Goal: Task Accomplishment & Management: Use online tool/utility

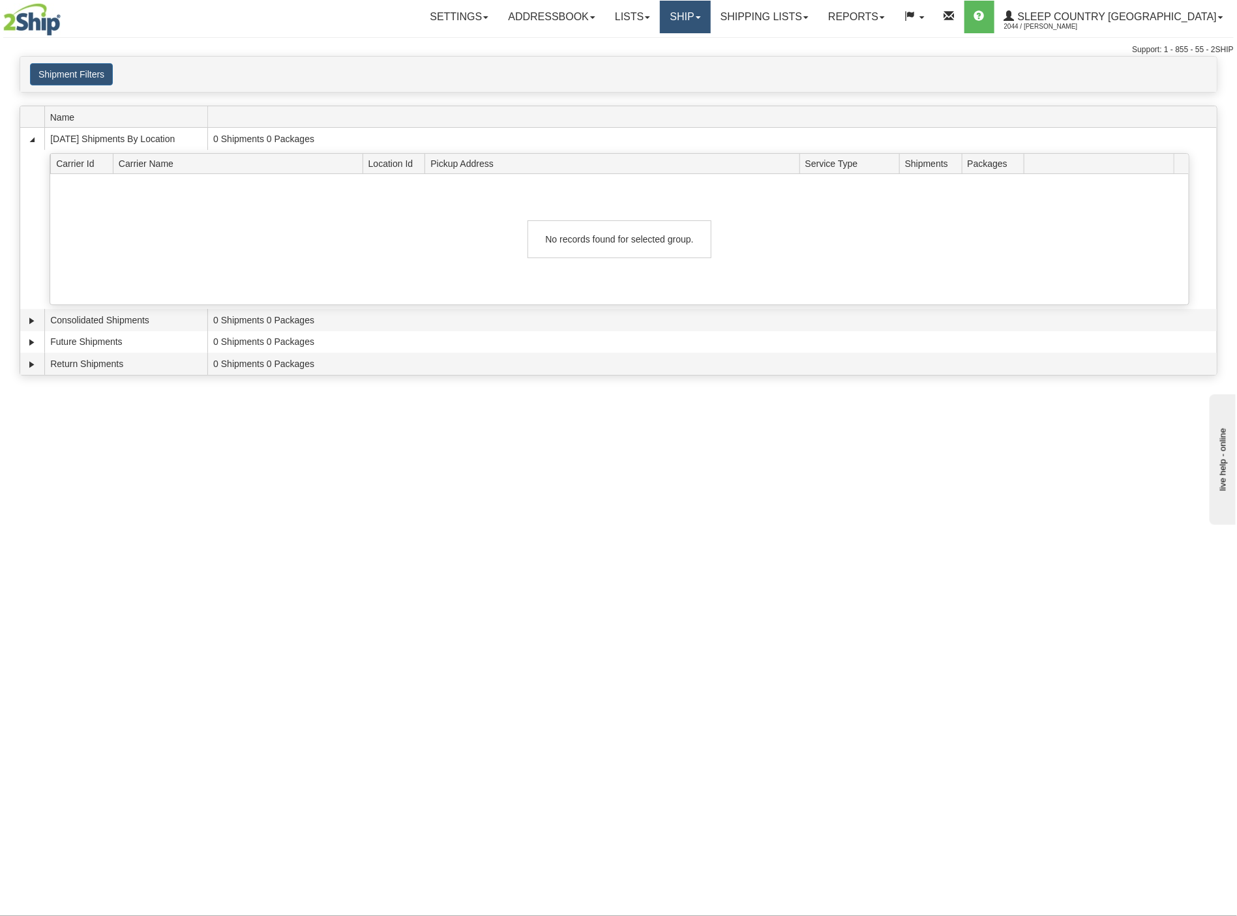
click at [710, 24] on link "Ship" at bounding box center [685, 17] width 50 height 33
click at [693, 63] on span "OnHold / Order Queue" at bounding box center [651, 62] width 92 height 10
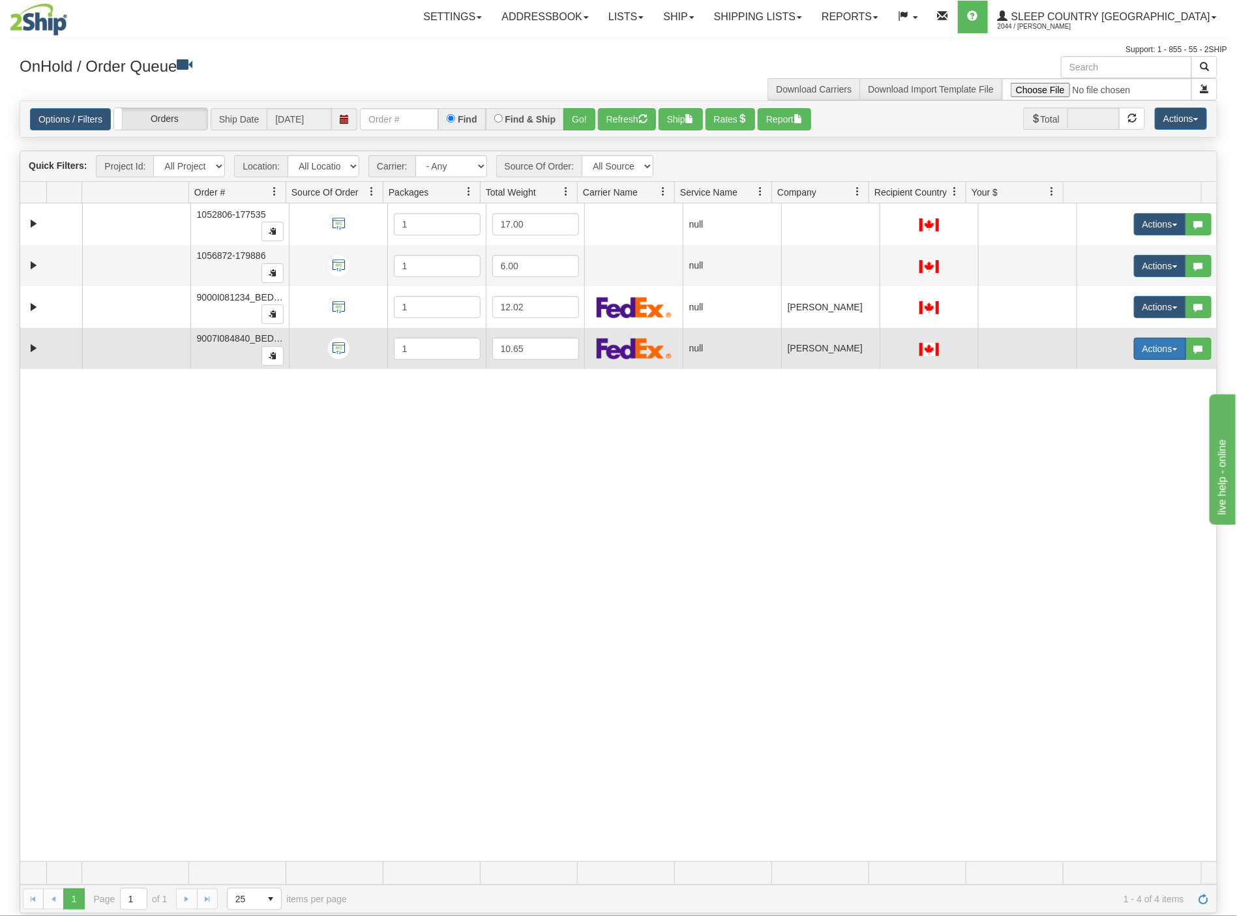
click at [1135, 350] on button "Actions" at bounding box center [1160, 349] width 52 height 22
click at [1086, 376] on span "Open" at bounding box center [1101, 373] width 31 height 10
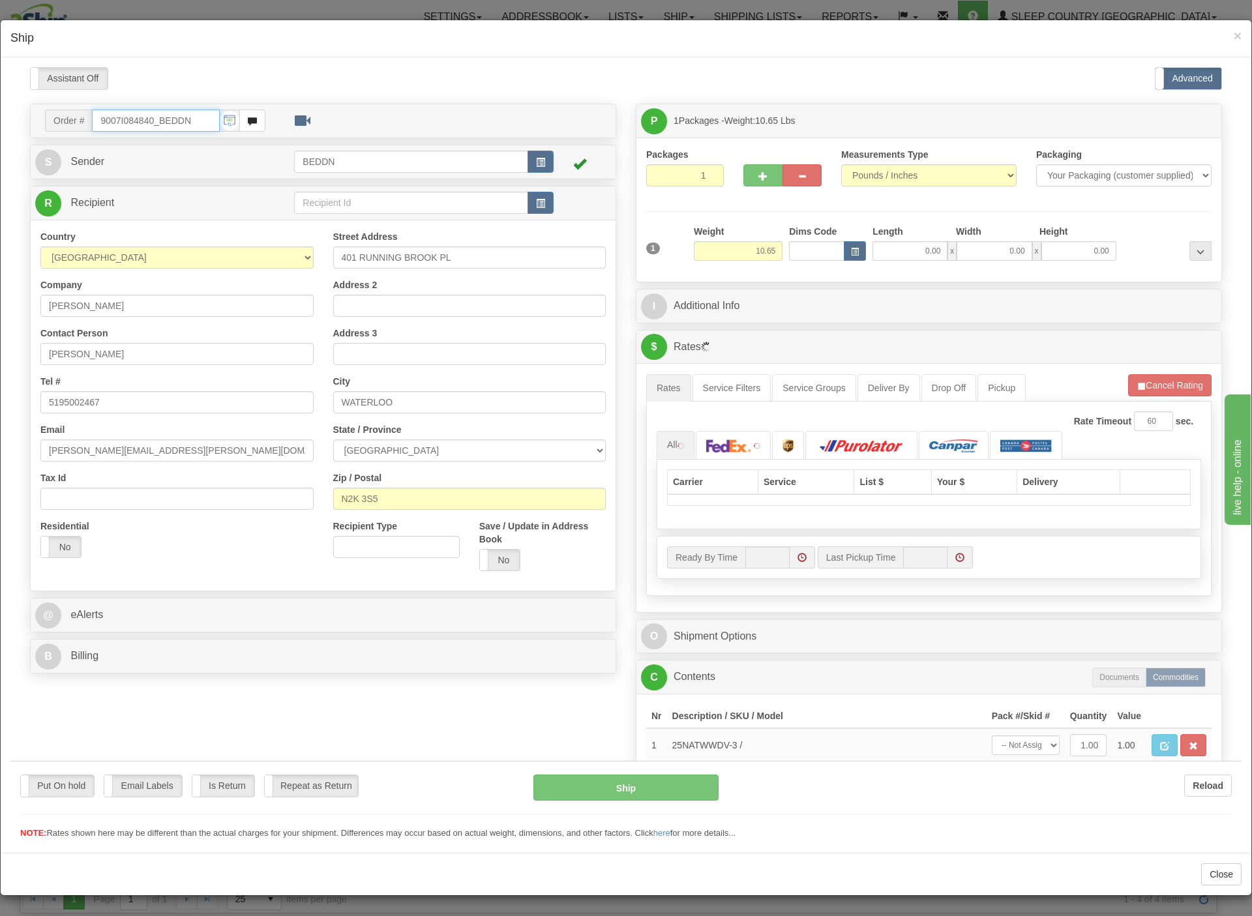
type input "07:45"
type input "16:00"
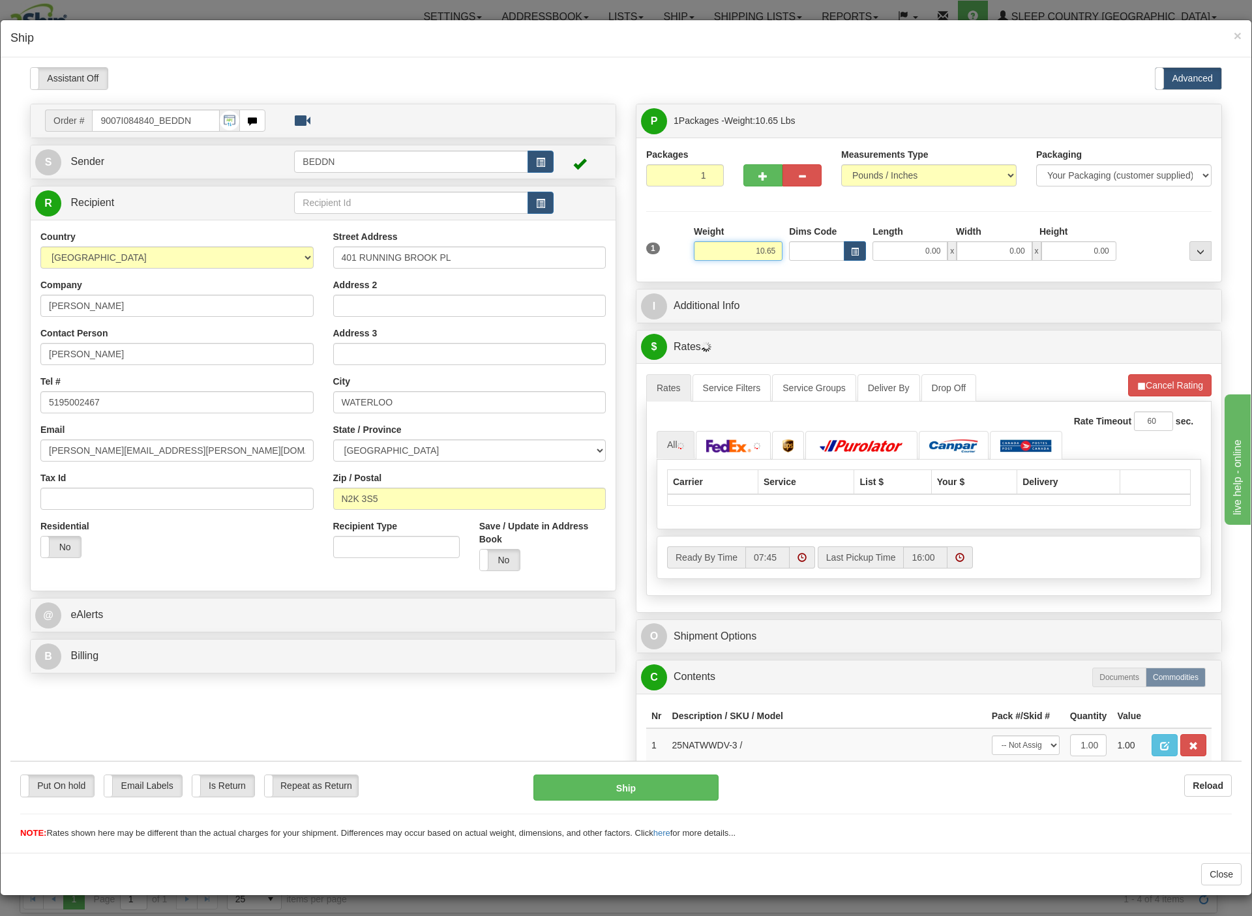
click at [717, 251] on input "10.65" at bounding box center [738, 251] width 89 height 20
click at [723, 252] on input "10.65" at bounding box center [738, 251] width 89 height 20
click at [786, 257] on div "1 Weight 10.65 Dims Code x x" at bounding box center [929, 247] width 572 height 46
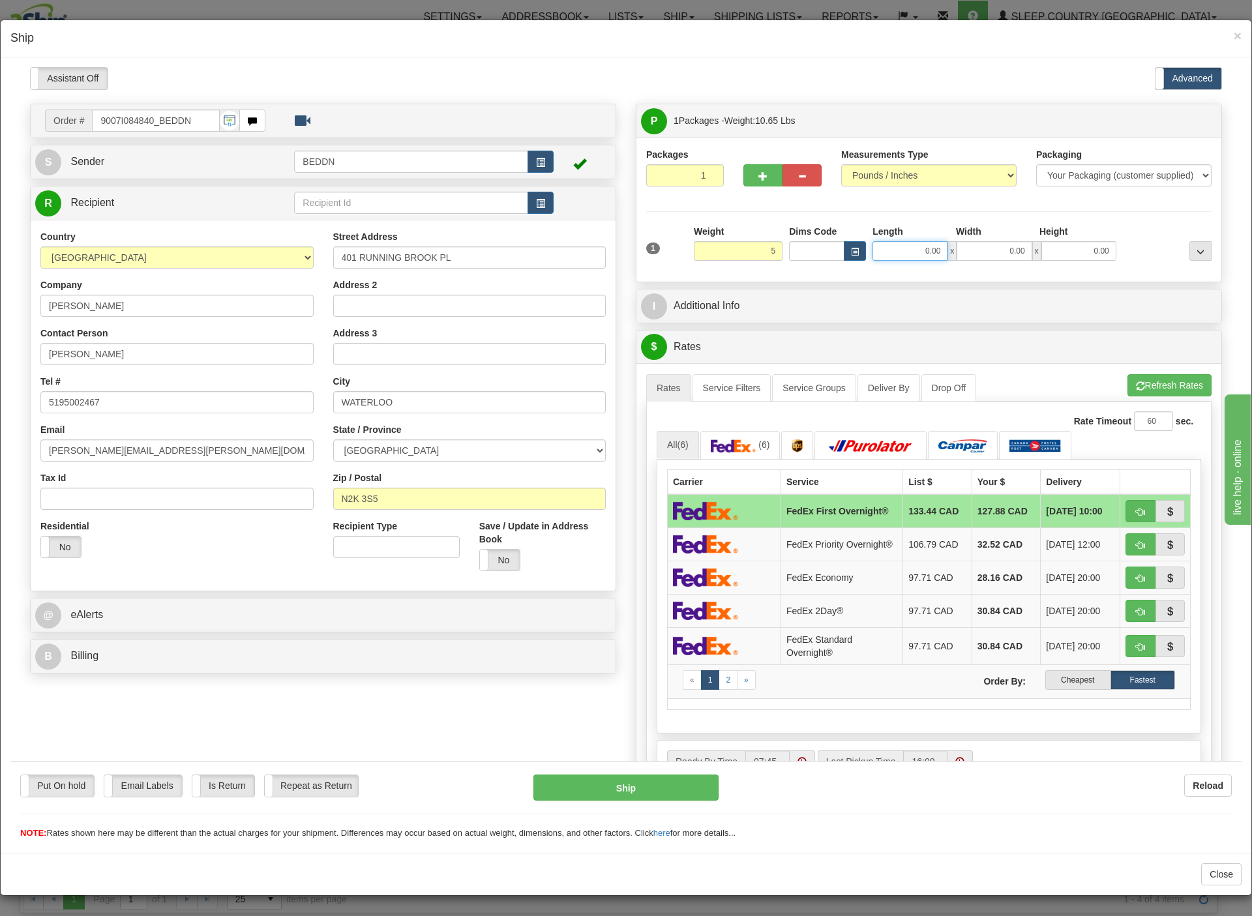
click at [903, 253] on input "0.00" at bounding box center [909, 251] width 75 height 20
click at [885, 250] on input "0.00" at bounding box center [909, 251] width 75 height 20
type input "5.00"
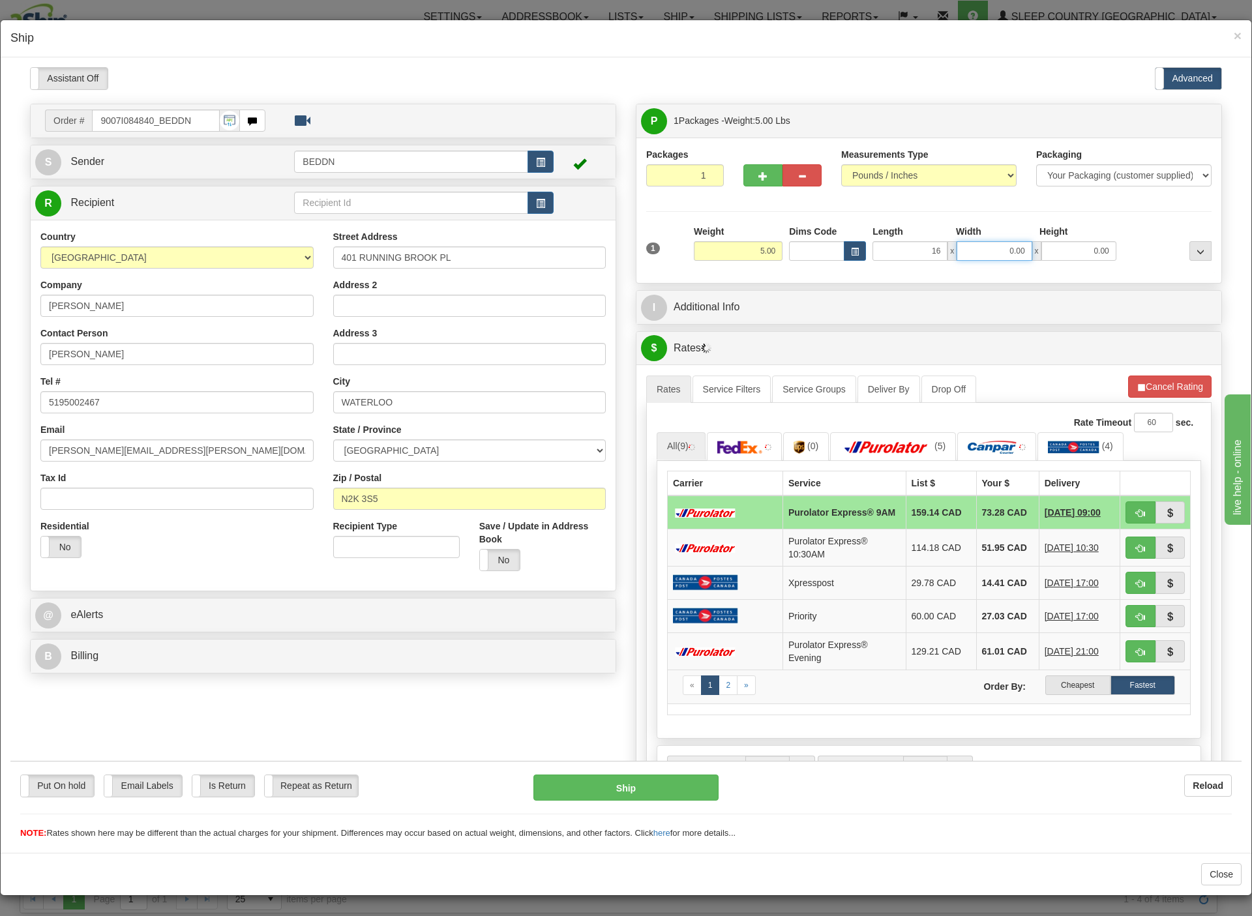
type input "16.00"
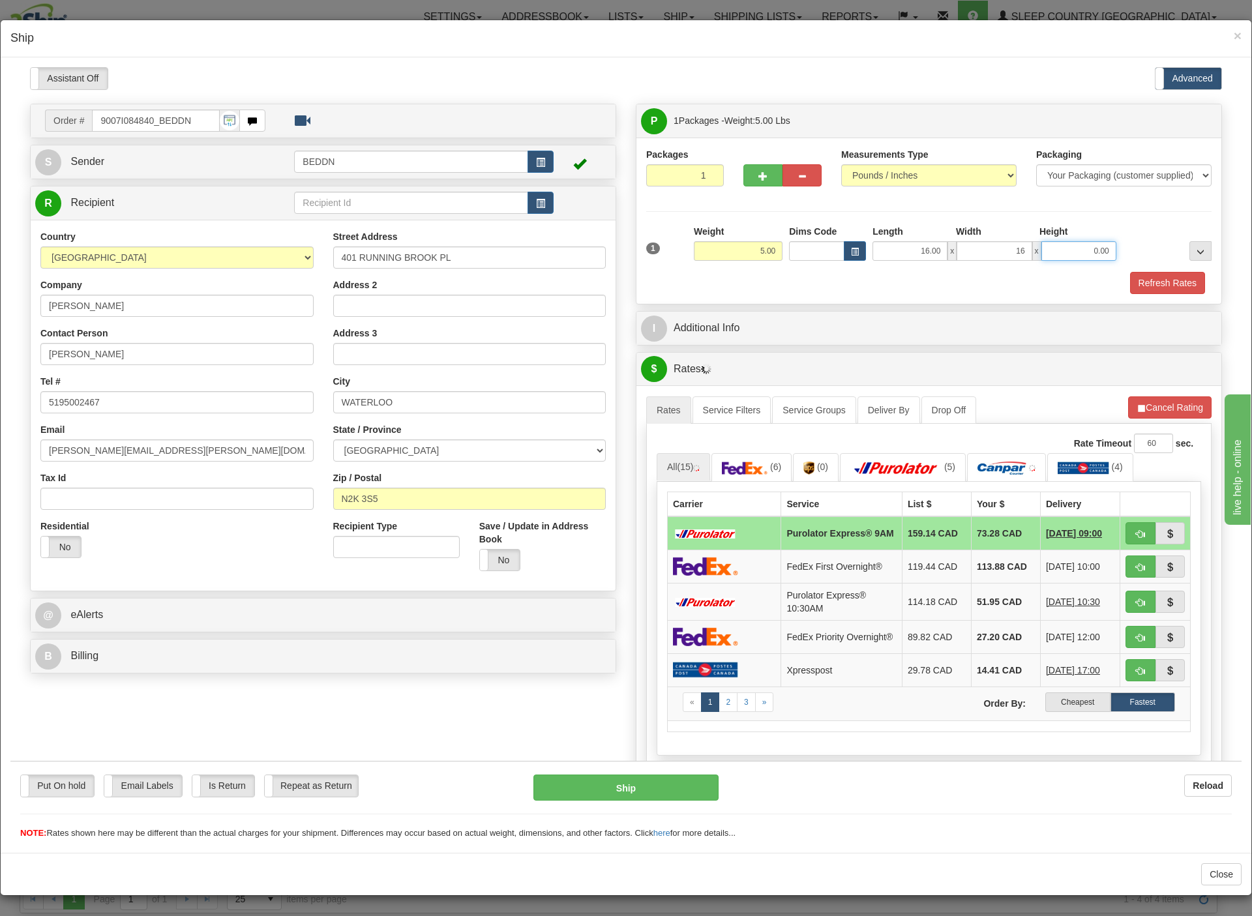
type input "16.00"
click at [915, 790] on div "Reload" at bounding box center [985, 785] width 494 height 22
type input "10.00"
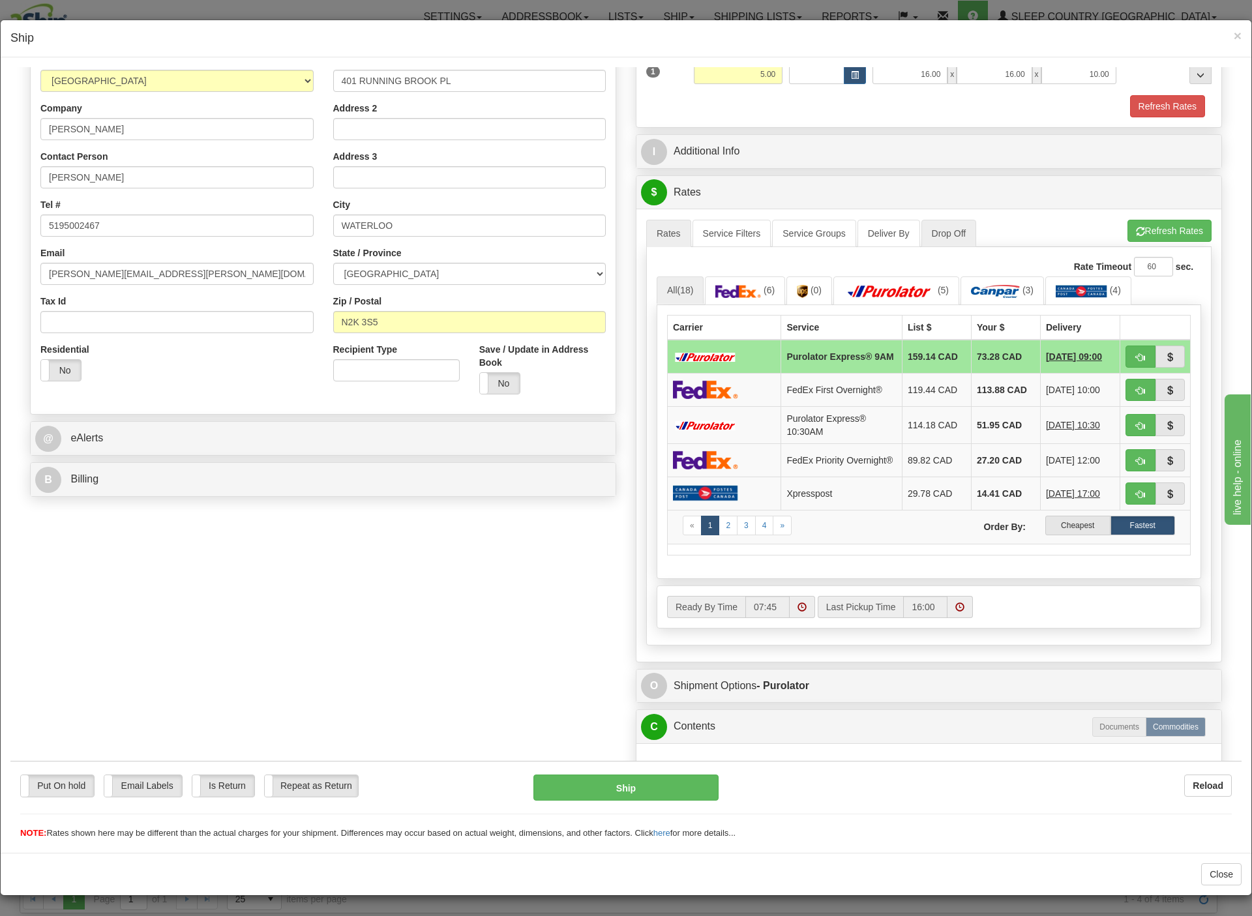
scroll to position [196, 0]
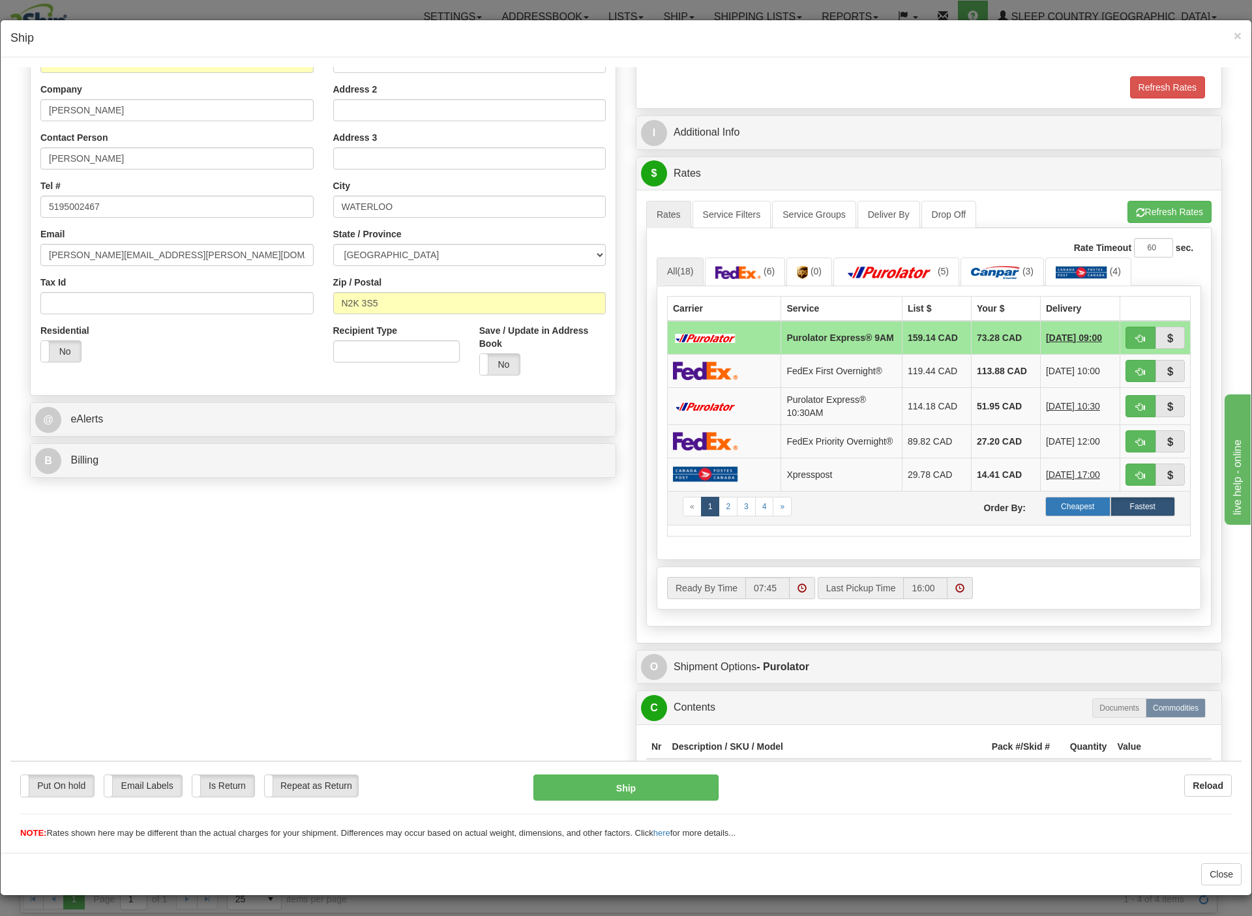
click at [1047, 516] on label "Cheapest" at bounding box center [1077, 506] width 65 height 20
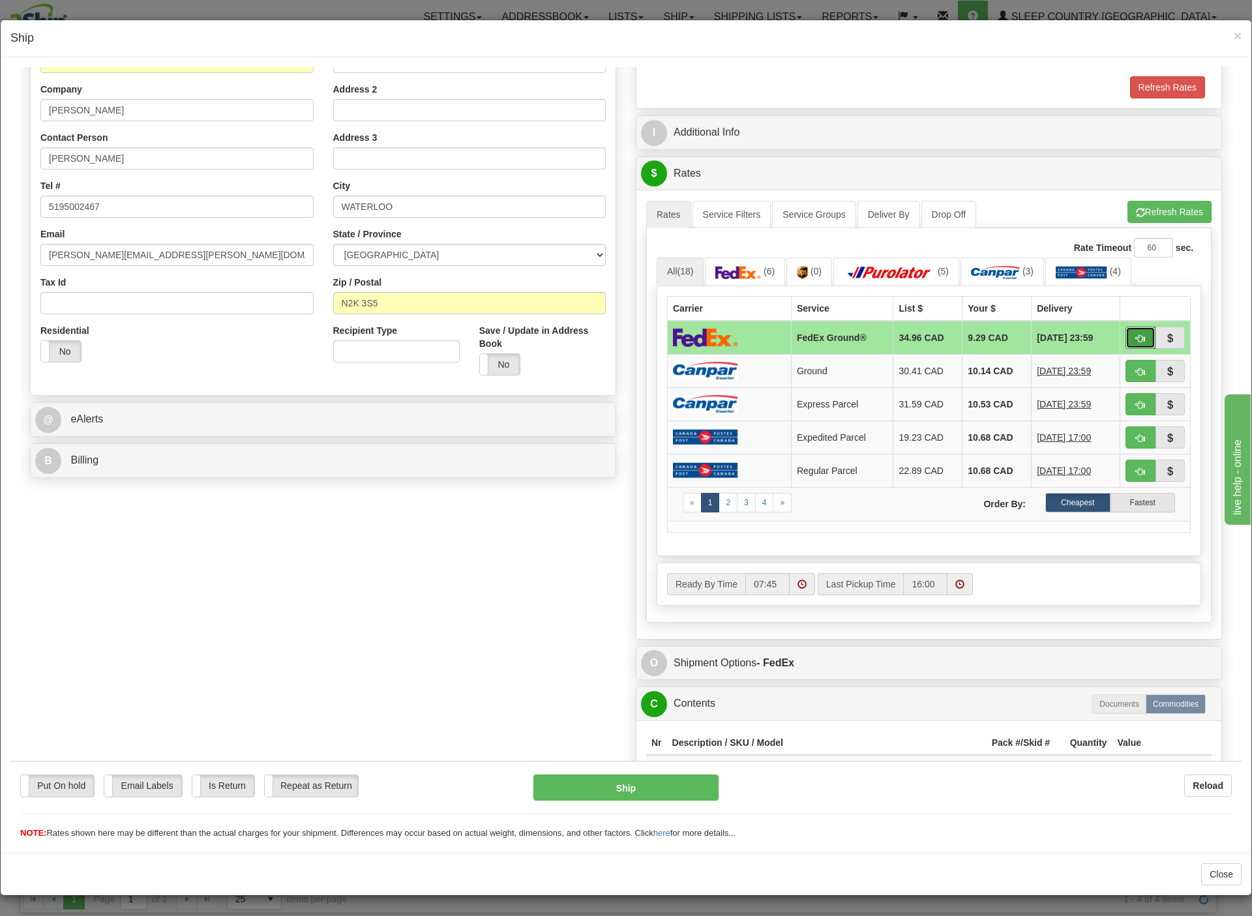
click at [1136, 341] on span "button" at bounding box center [1140, 338] width 9 height 8
type input "92"
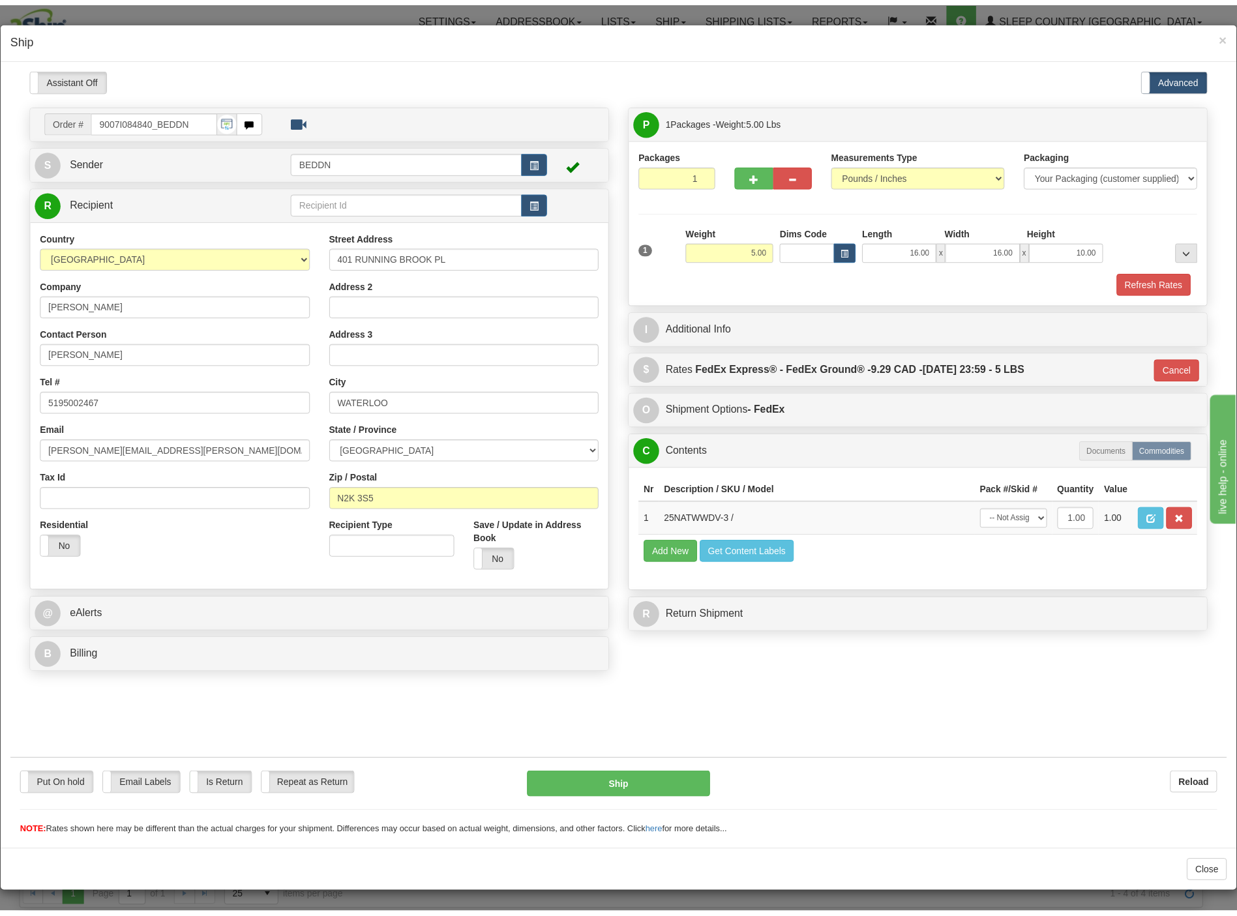
scroll to position [0, 0]
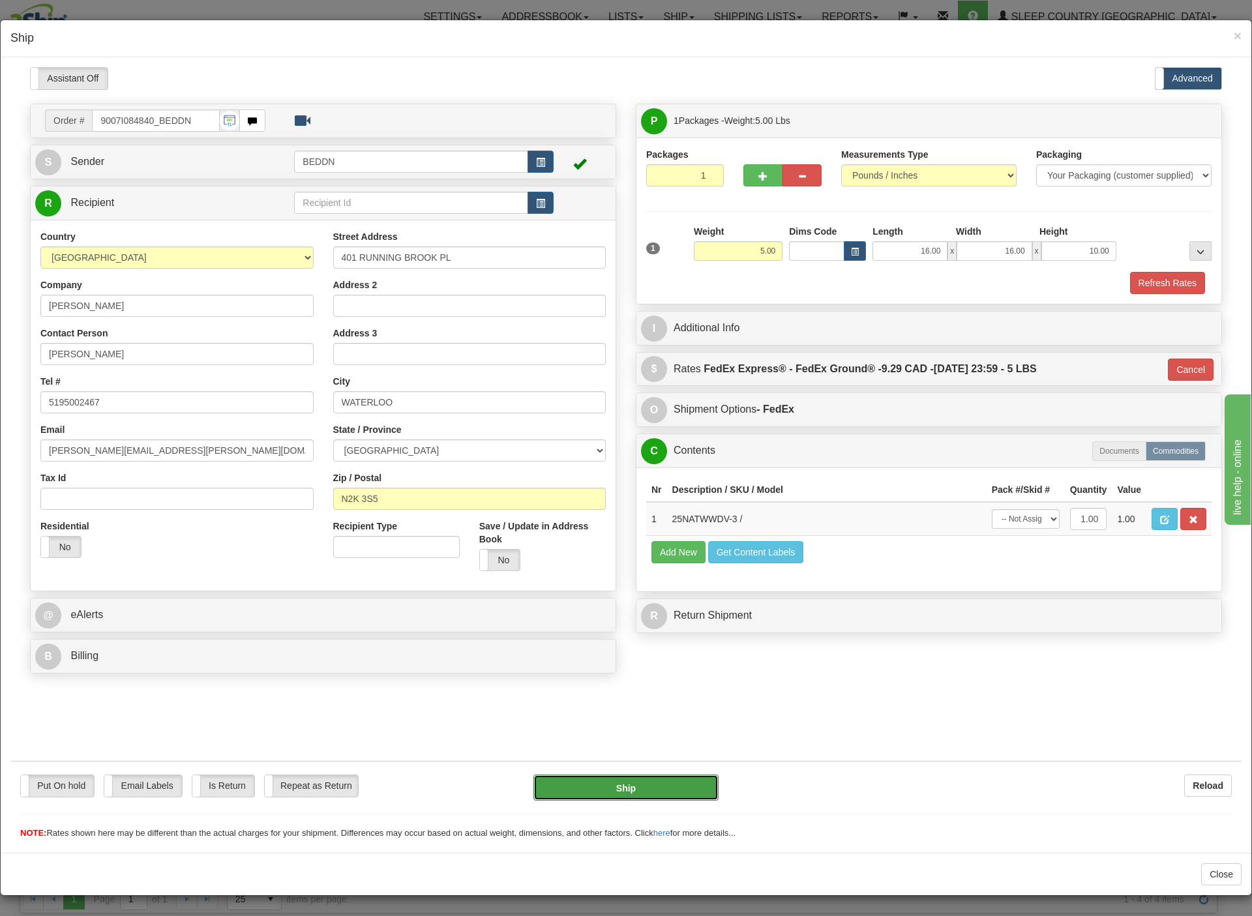
click at [616, 791] on button "Ship" at bounding box center [626, 787] width 186 height 26
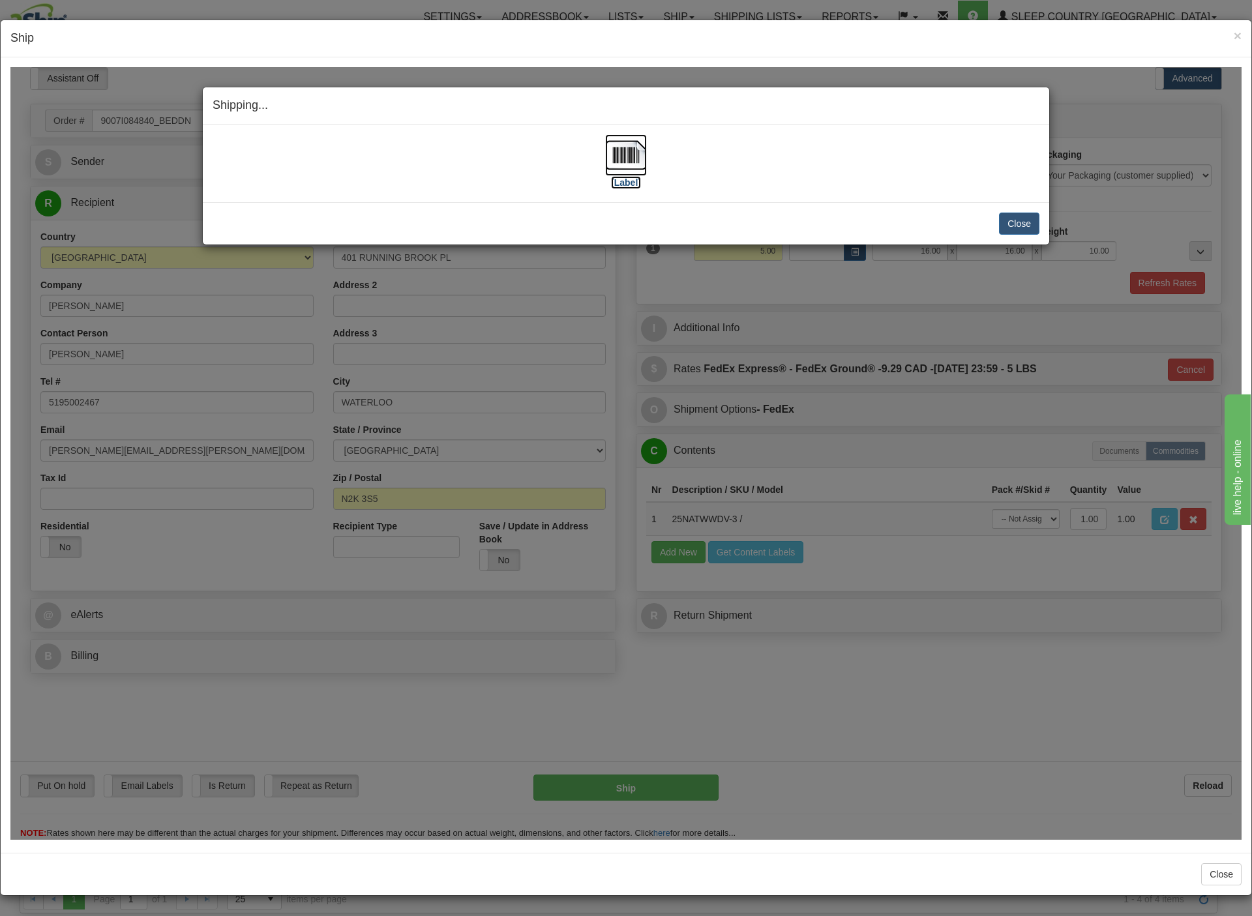
click at [625, 154] on img at bounding box center [626, 155] width 42 height 42
click at [1007, 224] on button "Close" at bounding box center [1019, 223] width 40 height 22
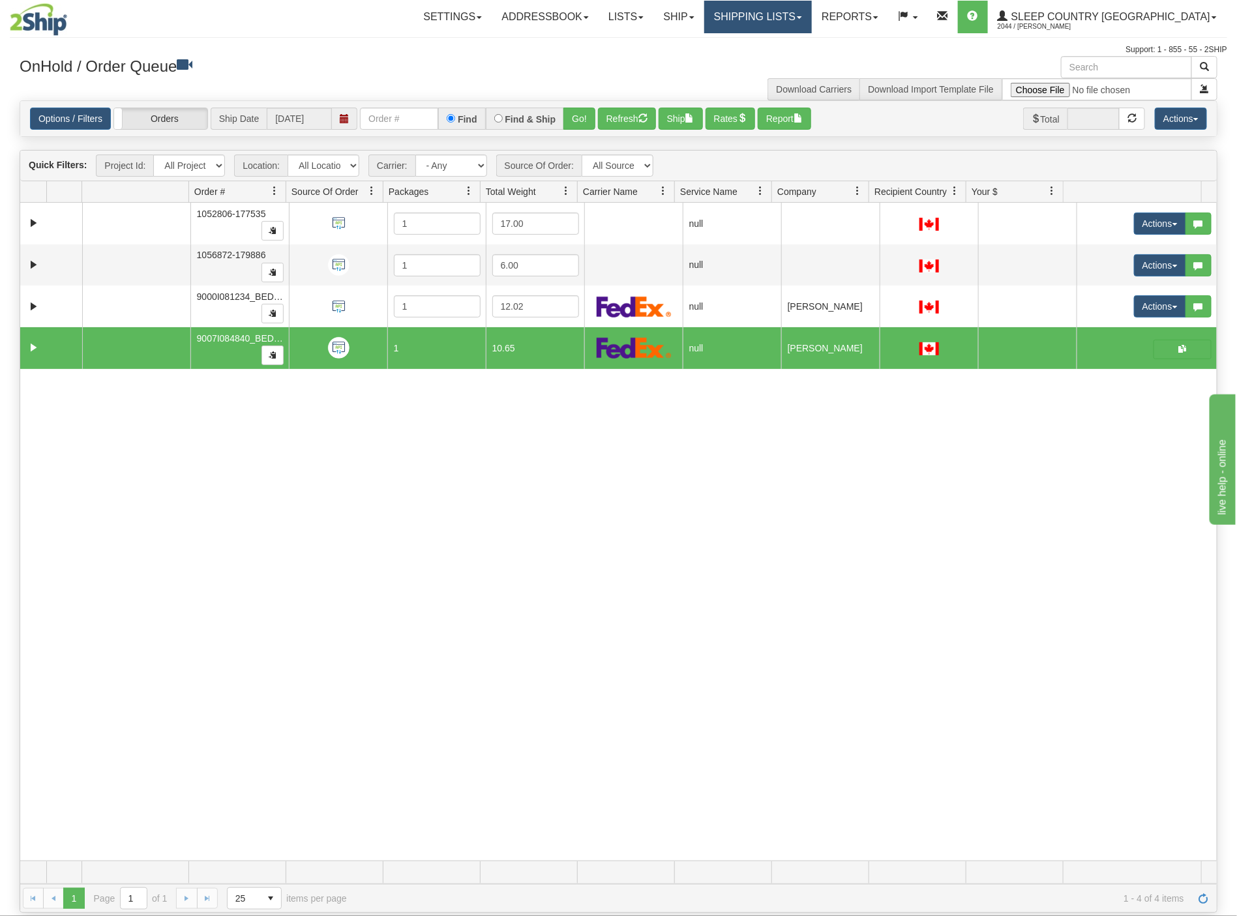
click at [812, 22] on link "Shipping lists" at bounding box center [758, 17] width 108 height 33
click at [773, 46] on span "Current Shipments" at bounding box center [735, 45] width 76 height 10
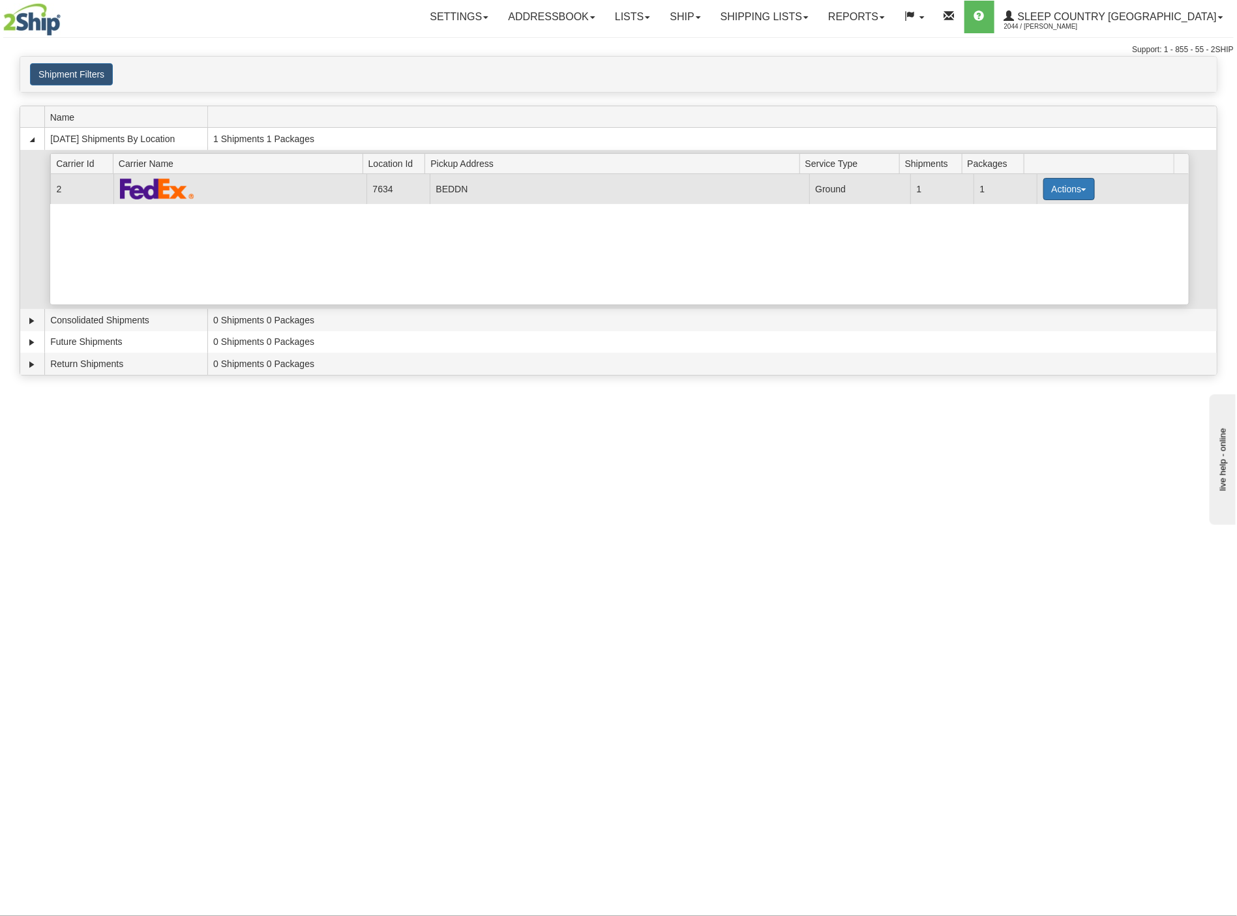
click at [1063, 196] on button "Actions" at bounding box center [1069, 189] width 52 height 22
click at [1032, 215] on span "Details" at bounding box center [1020, 213] width 35 height 9
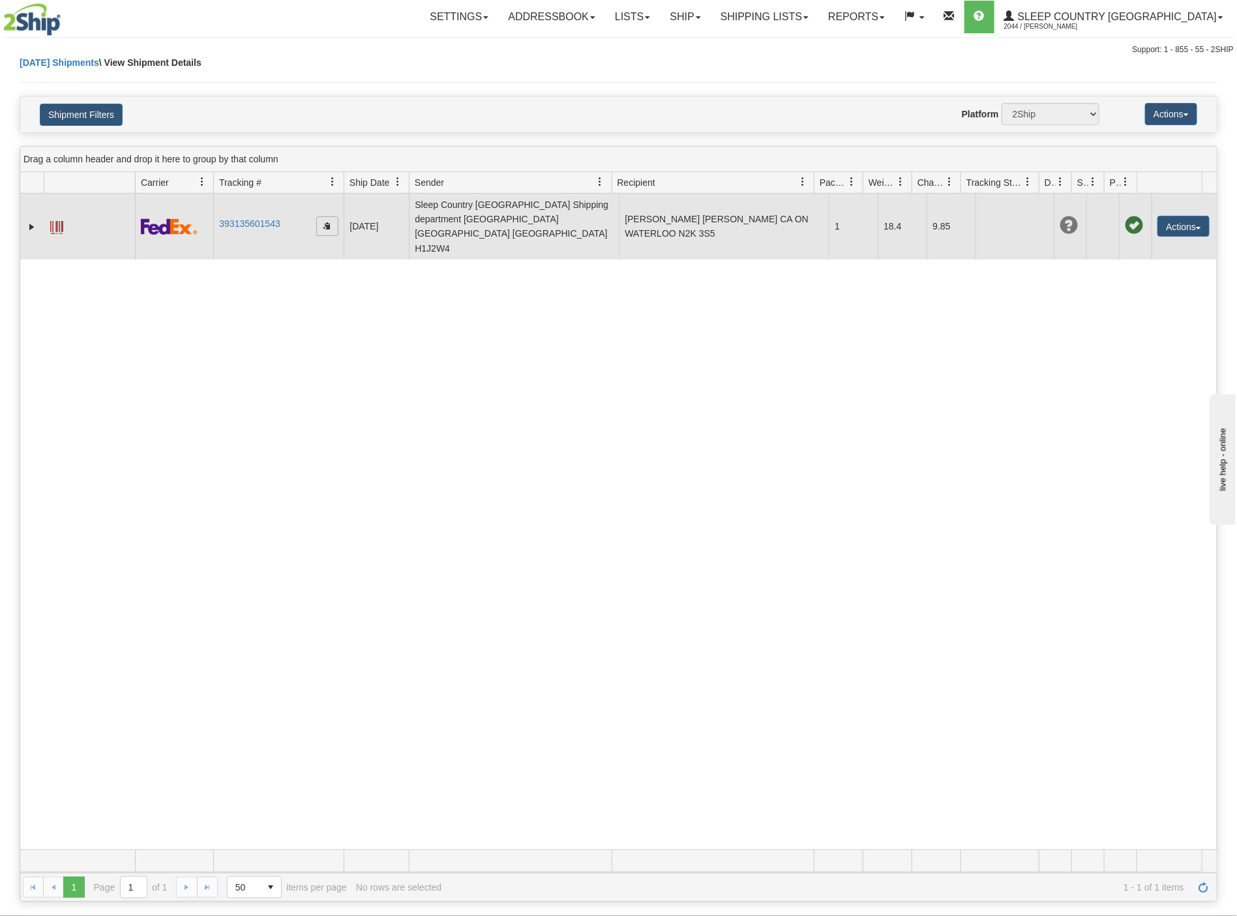
click at [327, 222] on span "button" at bounding box center [327, 226] width 8 height 8
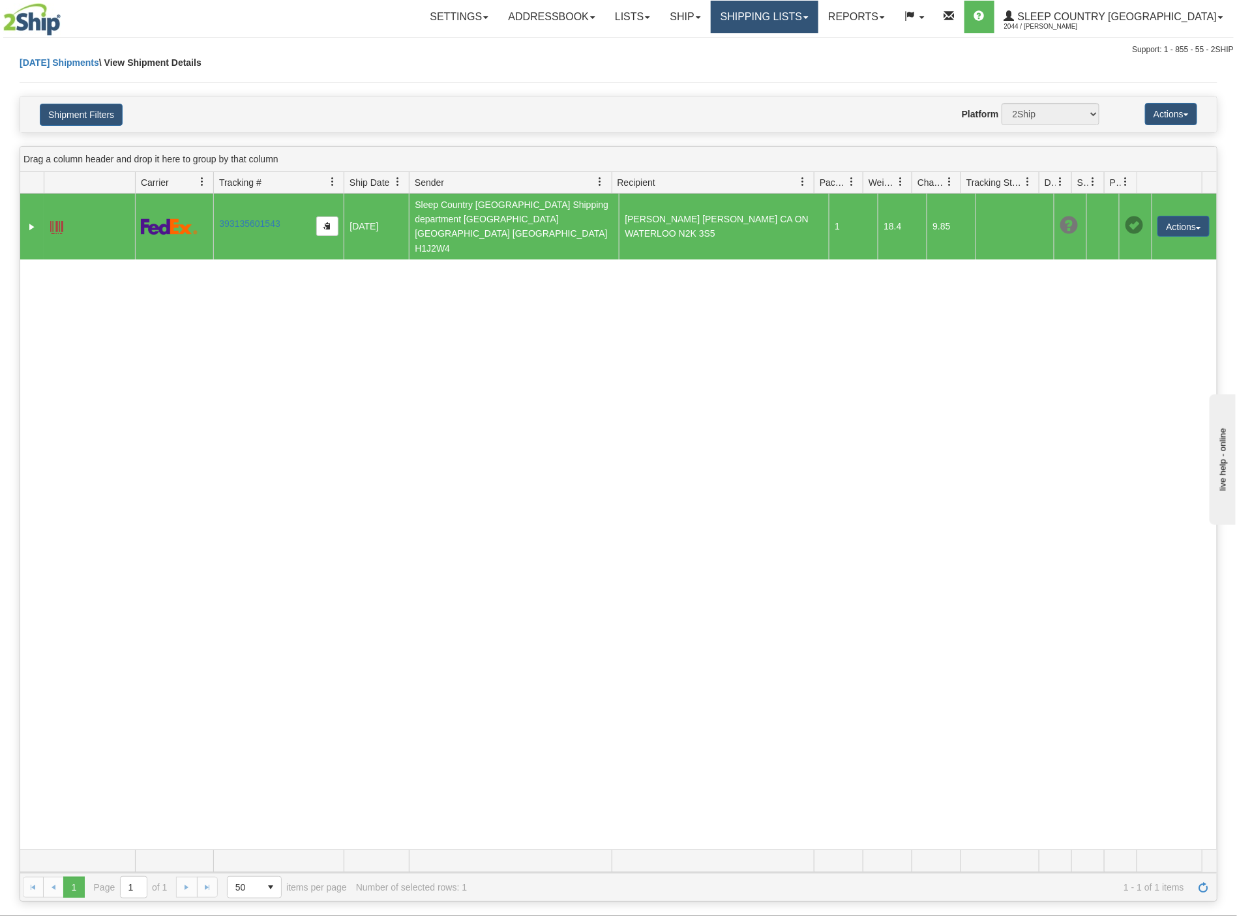
click at [818, 26] on link "Shipping lists" at bounding box center [765, 17] width 108 height 33
click at [780, 41] on span "Current Shipments" at bounding box center [742, 45] width 76 height 10
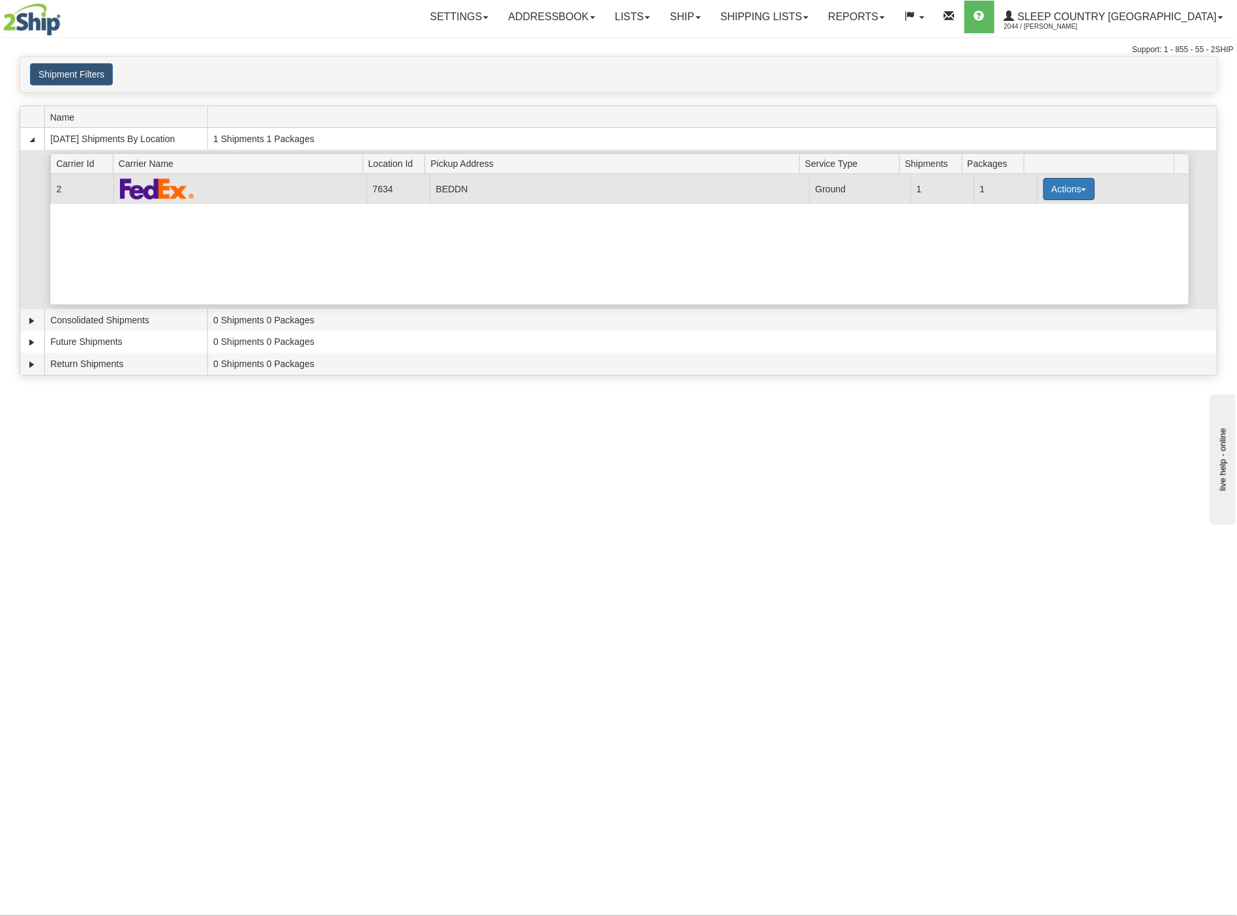
click at [1073, 196] on button "Actions" at bounding box center [1069, 189] width 52 height 22
click at [1029, 256] on link "Pickup" at bounding box center [1042, 247] width 104 height 17
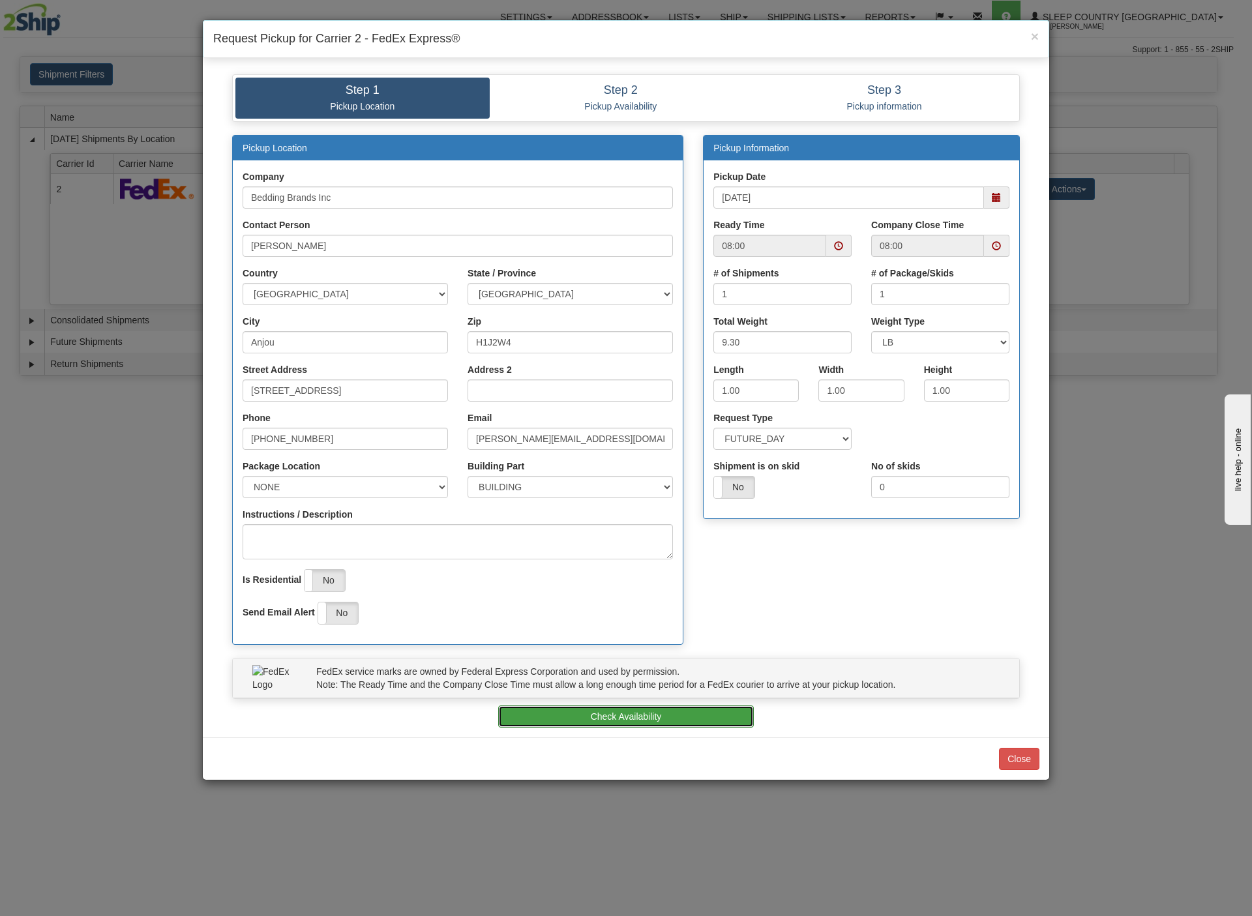
click at [609, 724] on button "Check Availability" at bounding box center [626, 716] width 256 height 22
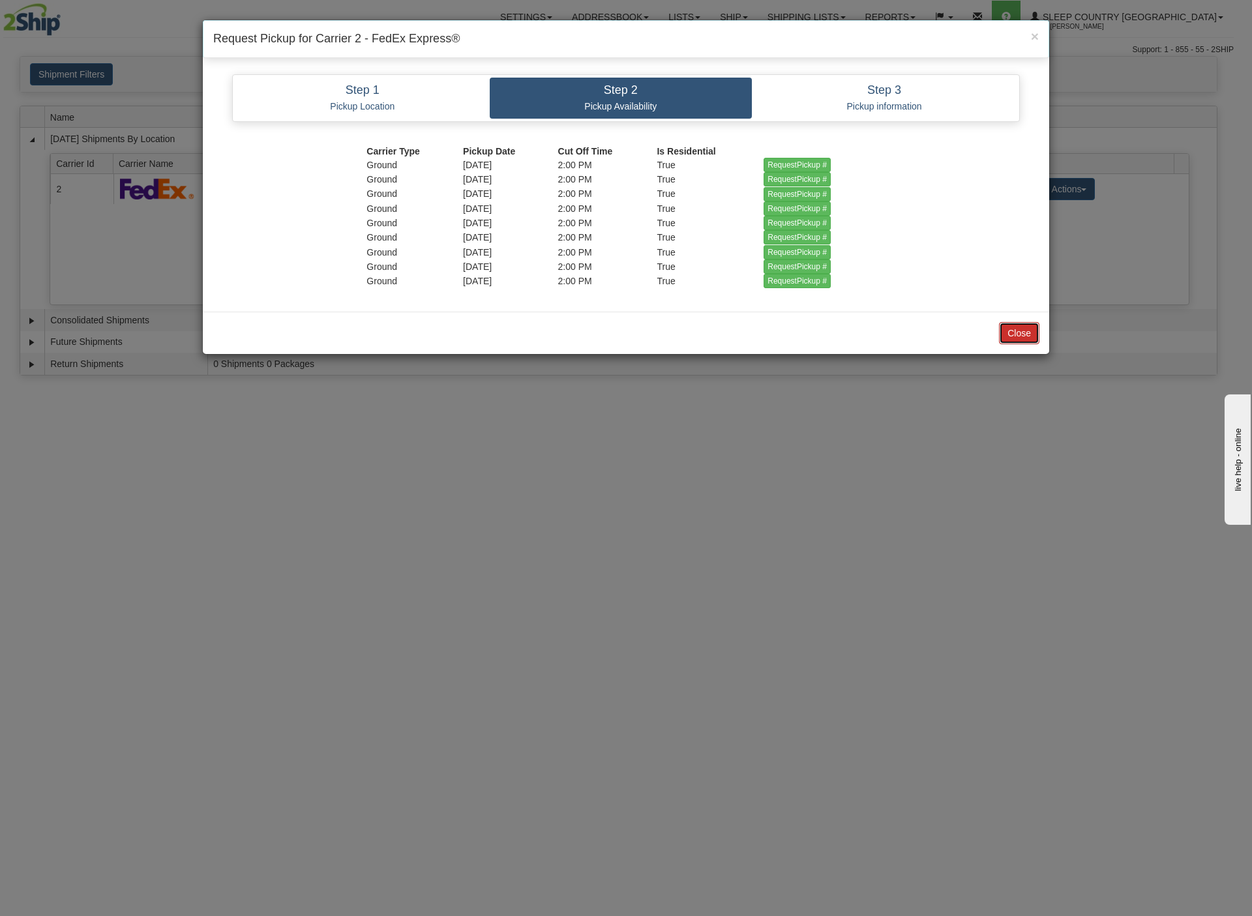
click at [1020, 342] on button "Close" at bounding box center [1019, 333] width 40 height 22
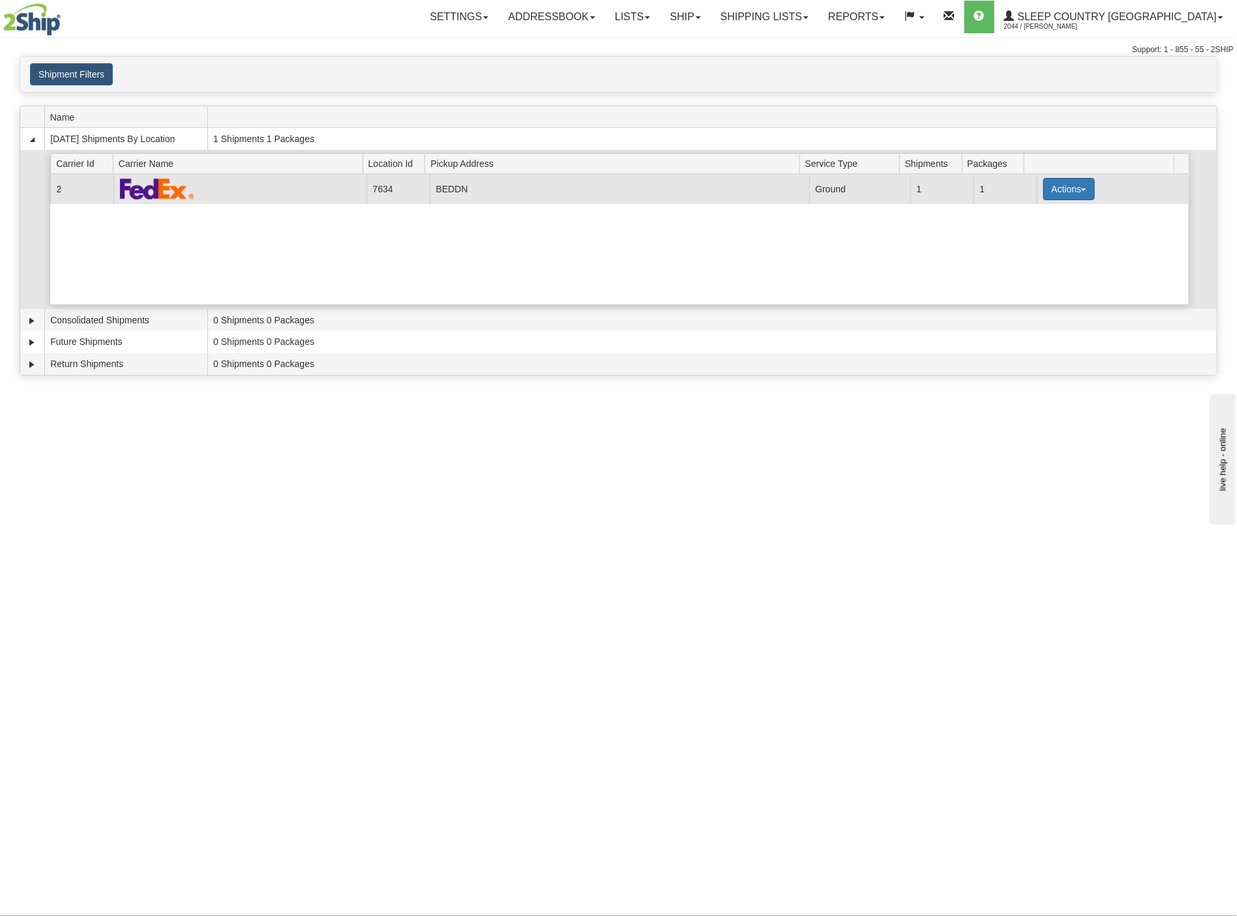
click at [1077, 192] on button "Actions" at bounding box center [1069, 189] width 52 height 22
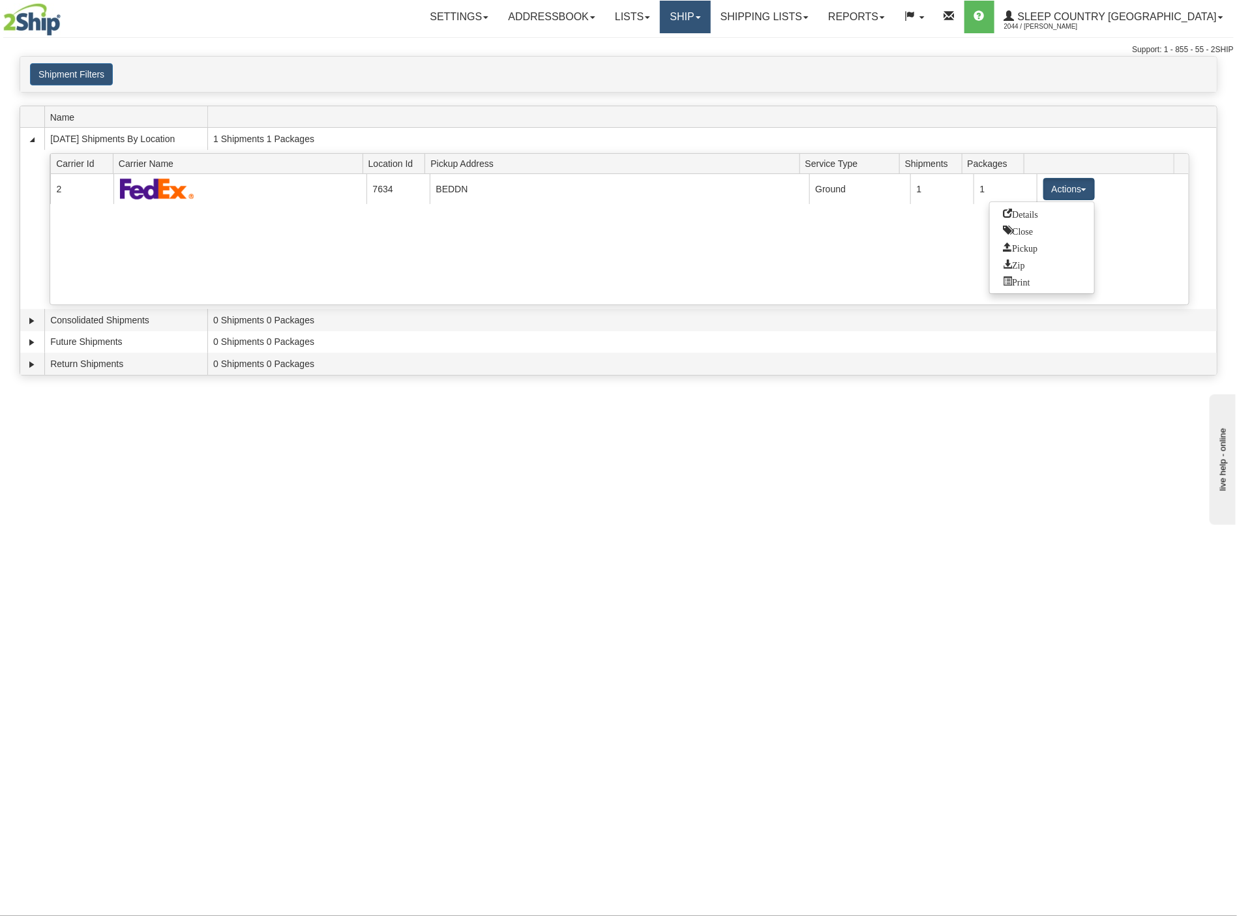
click at [710, 18] on link "Ship" at bounding box center [685, 17] width 50 height 33
click at [710, 47] on link "Ship Screen" at bounding box center [651, 45] width 118 height 17
